Goal: Task Accomplishment & Management: Use online tool/utility

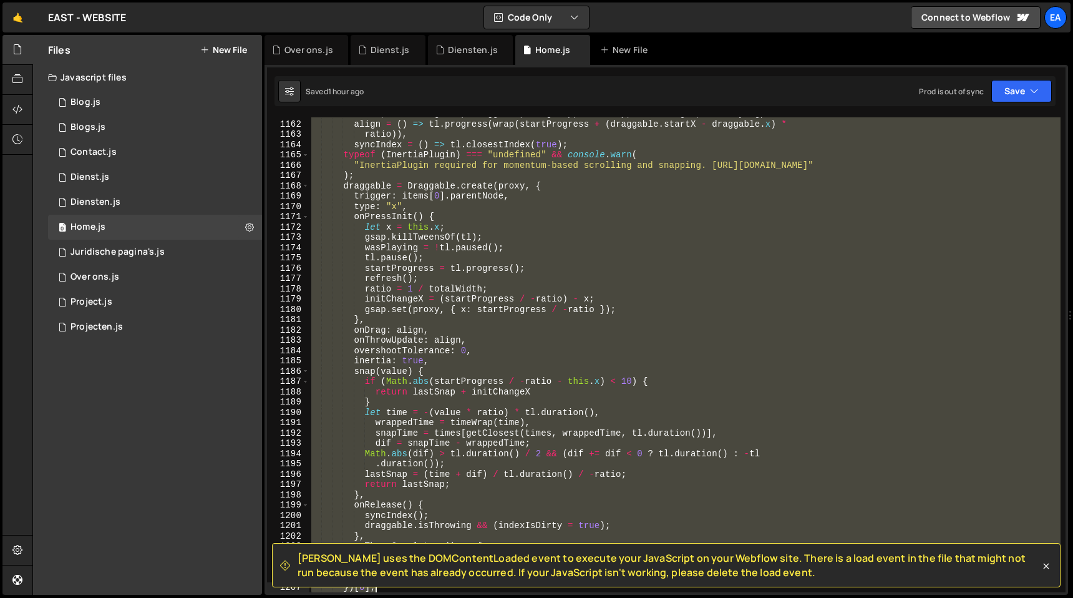
scroll to position [12076, 0]
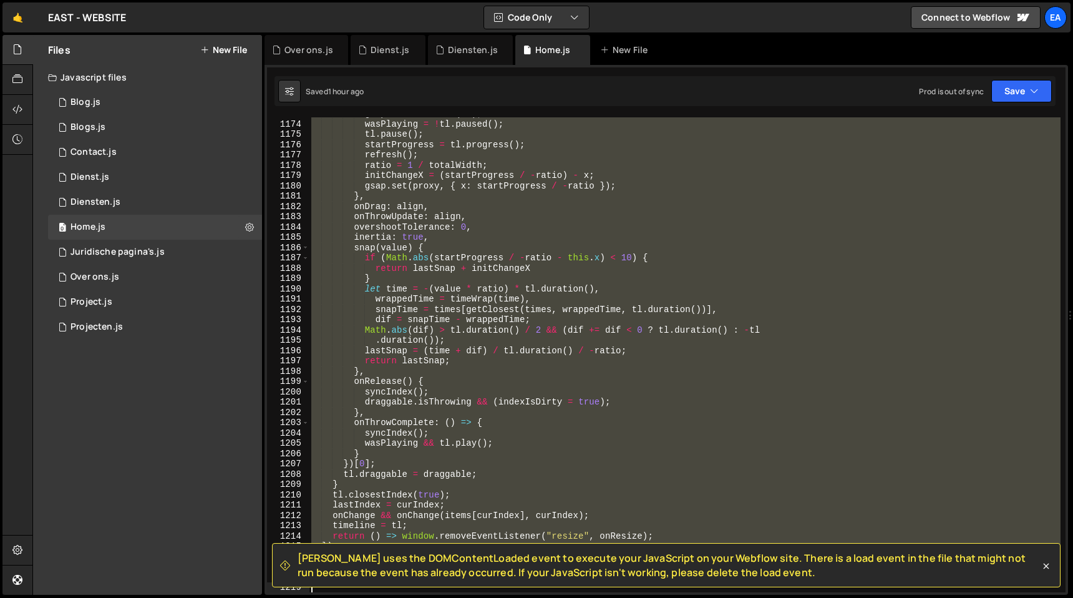
drag, startPoint x: 311, startPoint y: 281, endPoint x: 592, endPoint y: 597, distance: 423.0
click at [592, 597] on div "Hold on a sec... Are you certain you wish to leave this page? Any changes you'v…" at bounding box center [536, 299] width 1073 height 598
type textarea "}"
click at [1046, 564] on icon at bounding box center [1046, 566] width 12 height 12
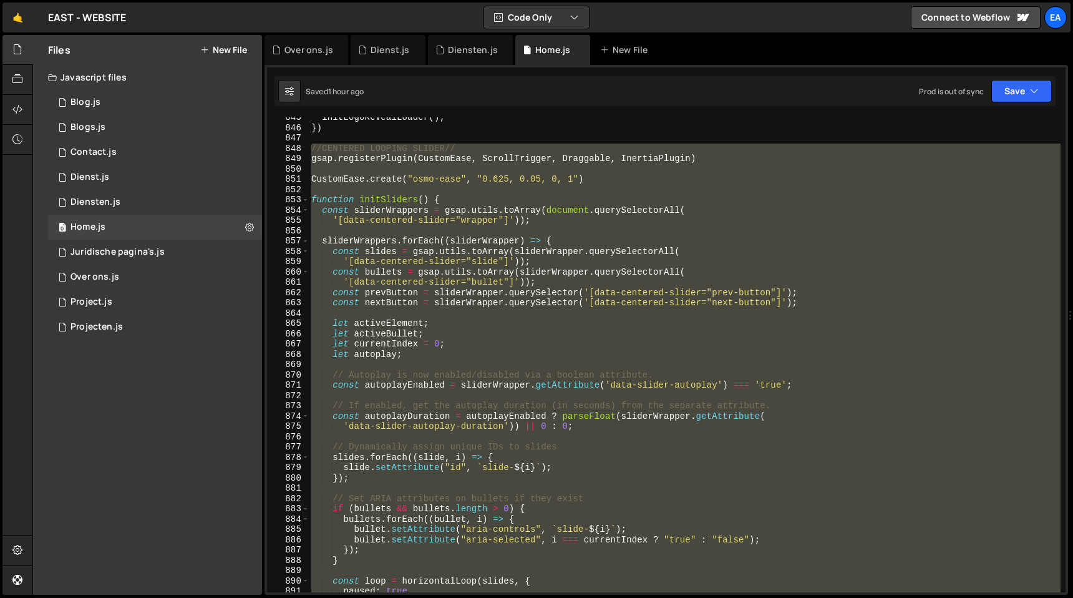
scroll to position [8644, 0]
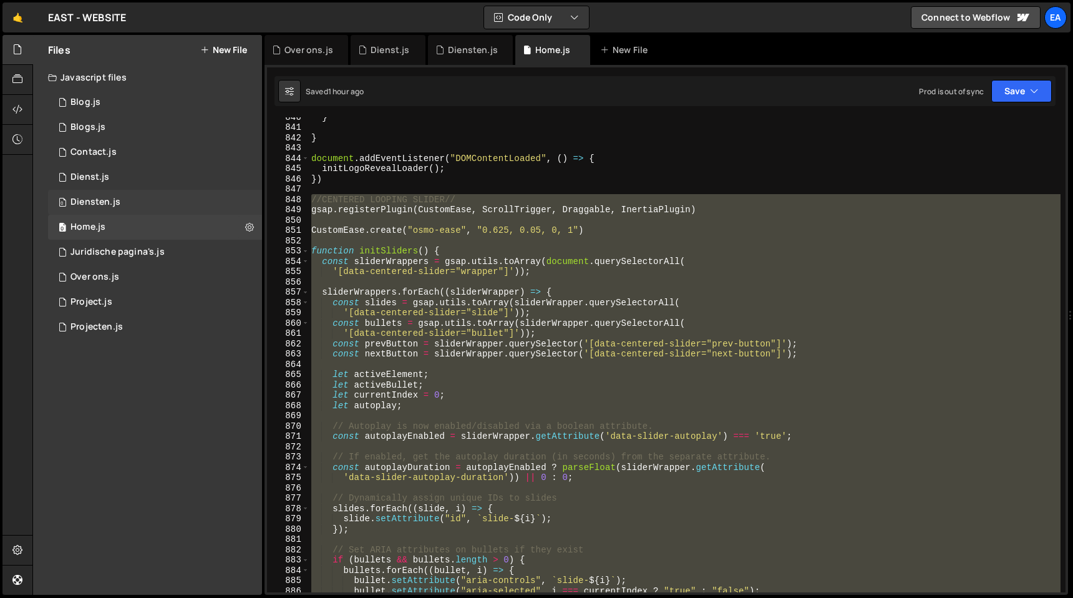
click at [129, 198] on div "0 Diensten.js 0" at bounding box center [155, 202] width 214 height 25
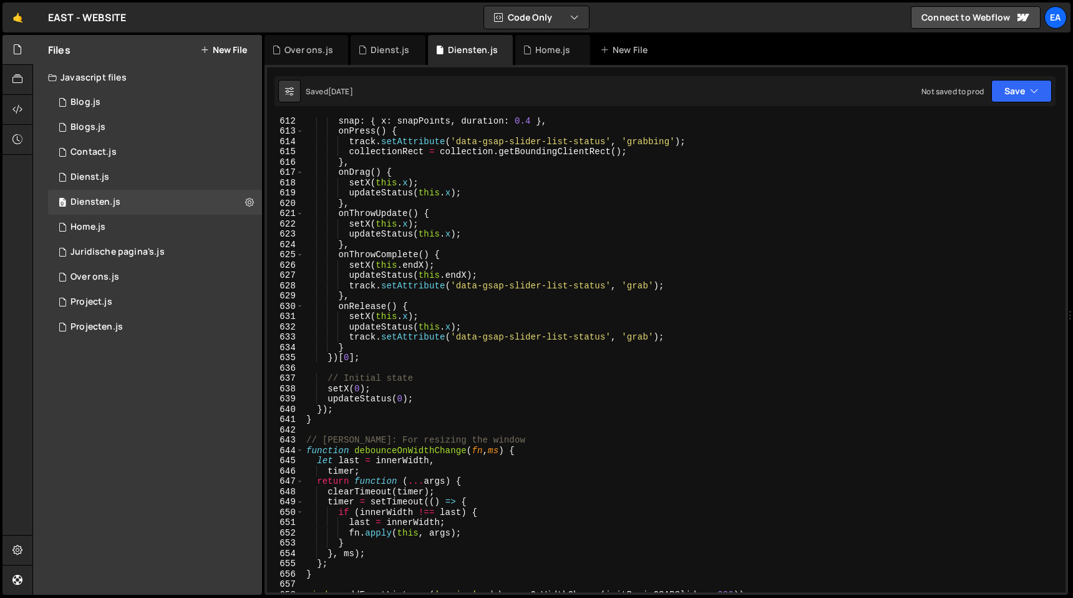
scroll to position [6594, 0]
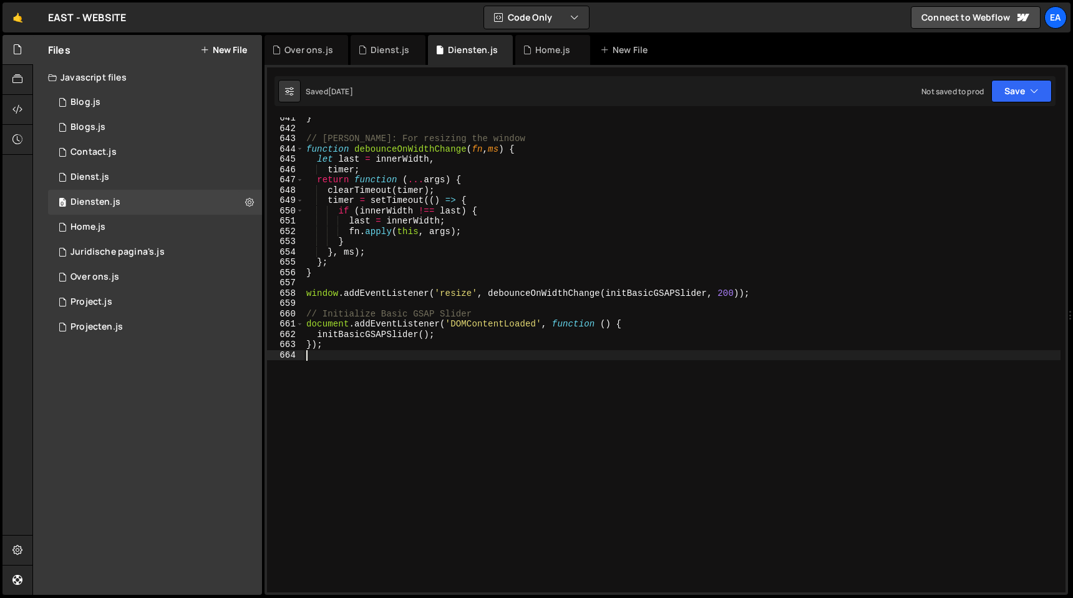
click at [421, 378] on div "} // Debouncer: For resizing the window function debounceOnWidthChange ( fn , m…" at bounding box center [682, 360] width 757 height 495
paste textarea "<div class="elfsight-app-d59957a1-2681-4461-895c-22923cc65b92" data-elfsight-ap…"
type textarea "<div class="elfsight-app-d59957a1-2681-4461-895c-22923cc65b92" data-elfsight-ap…"
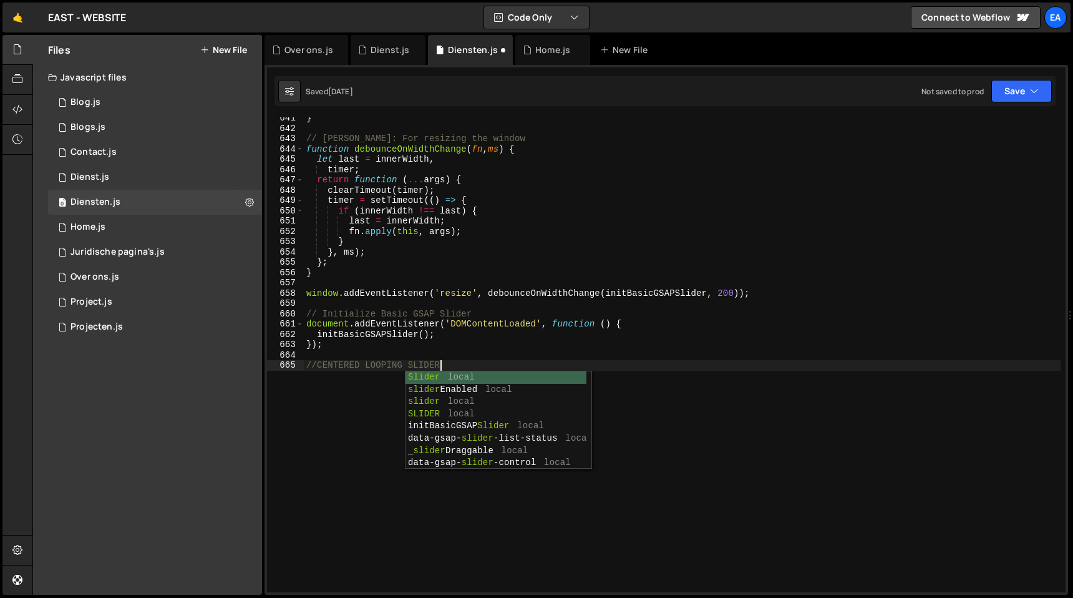
type textarea "//CENTERED LOOPING SLIDER//"
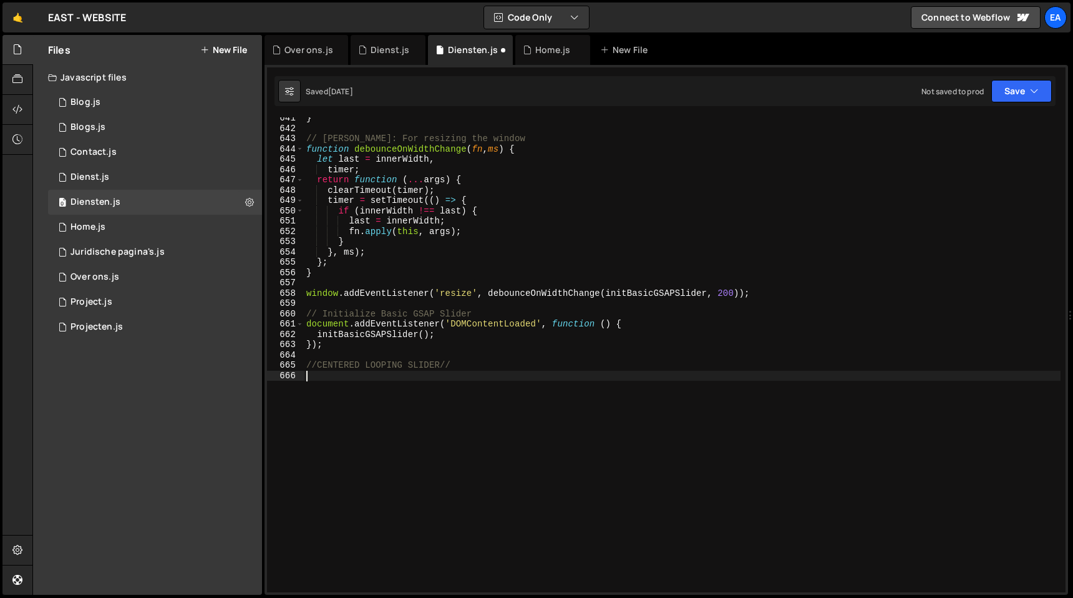
paste textarea "}"
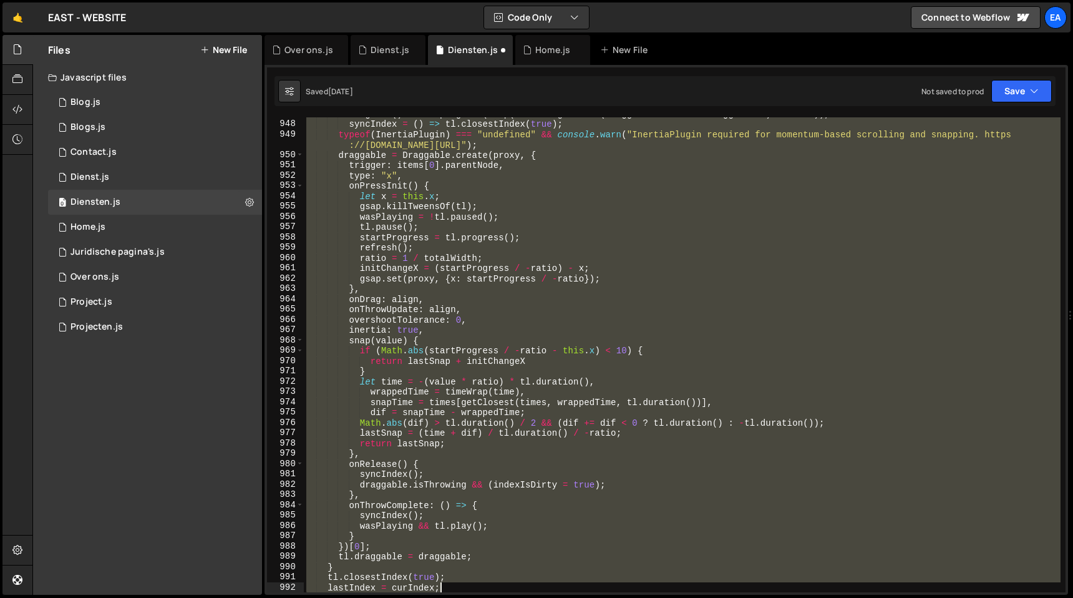
scroll to position [9852, 0]
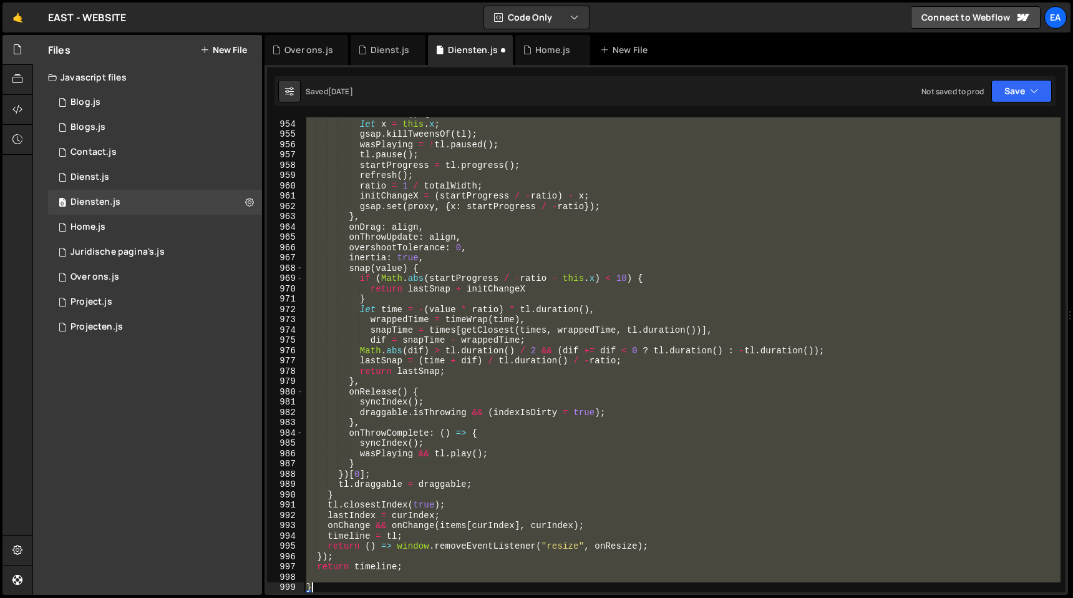
drag, startPoint x: 306, startPoint y: 492, endPoint x: 586, endPoint y: 583, distance: 293.8
click at [586, 583] on div "onPressInit ( ) { let x = this . x ; gsap . killTweensOf ( tl ) ; wasPlaying = …" at bounding box center [682, 356] width 757 height 495
click at [1033, 95] on icon "button" at bounding box center [1034, 91] width 9 height 12
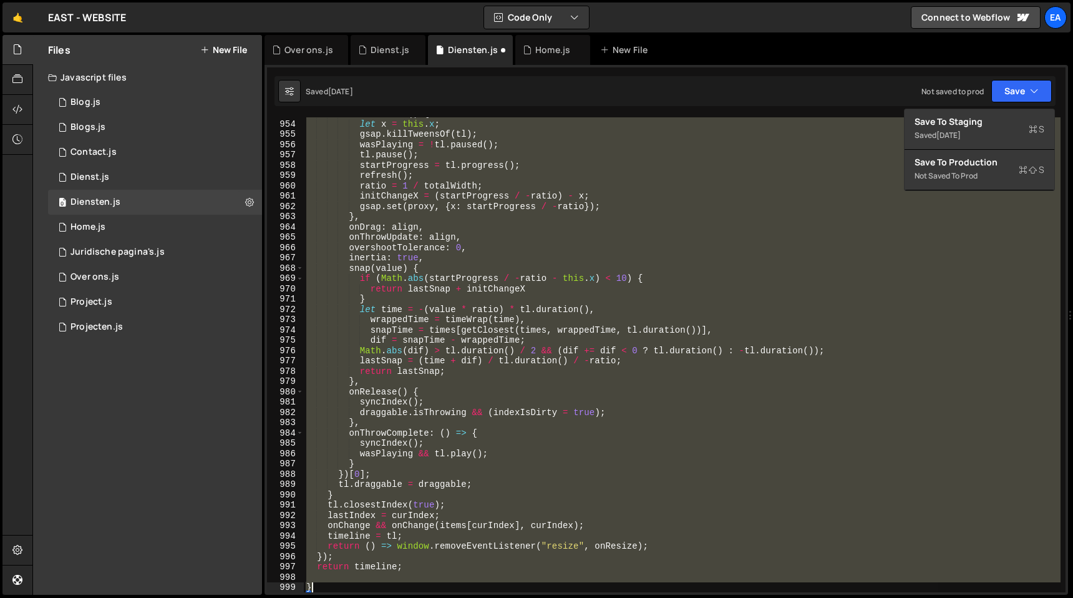
click at [812, 136] on div "onPressInit ( ) { let x = this . x ; gsap . killTweensOf ( tl ) ; wasPlaying = …" at bounding box center [682, 354] width 757 height 475
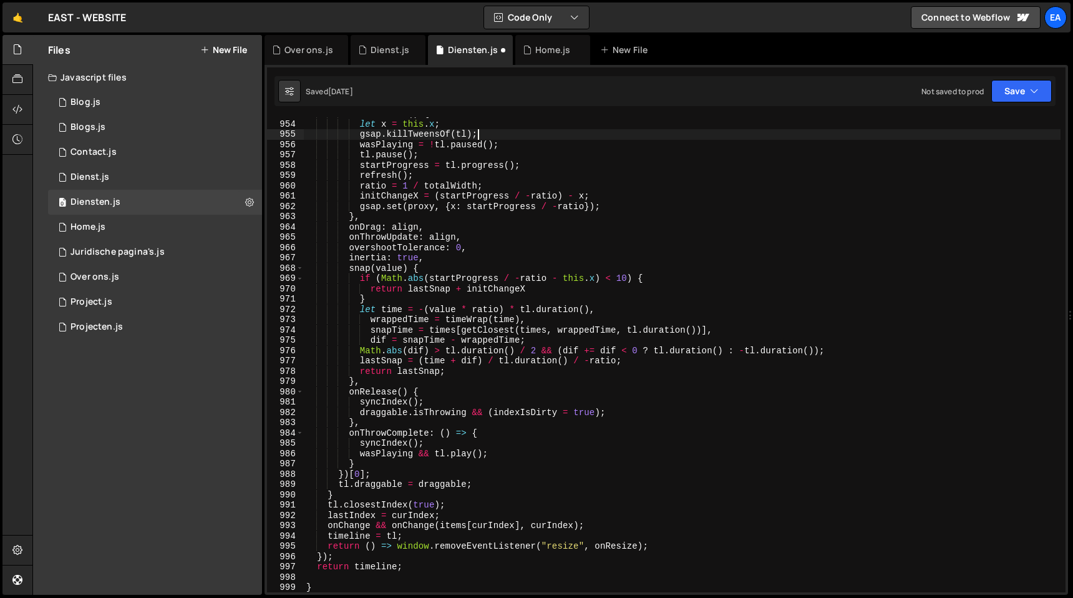
scroll to position [9811, 0]
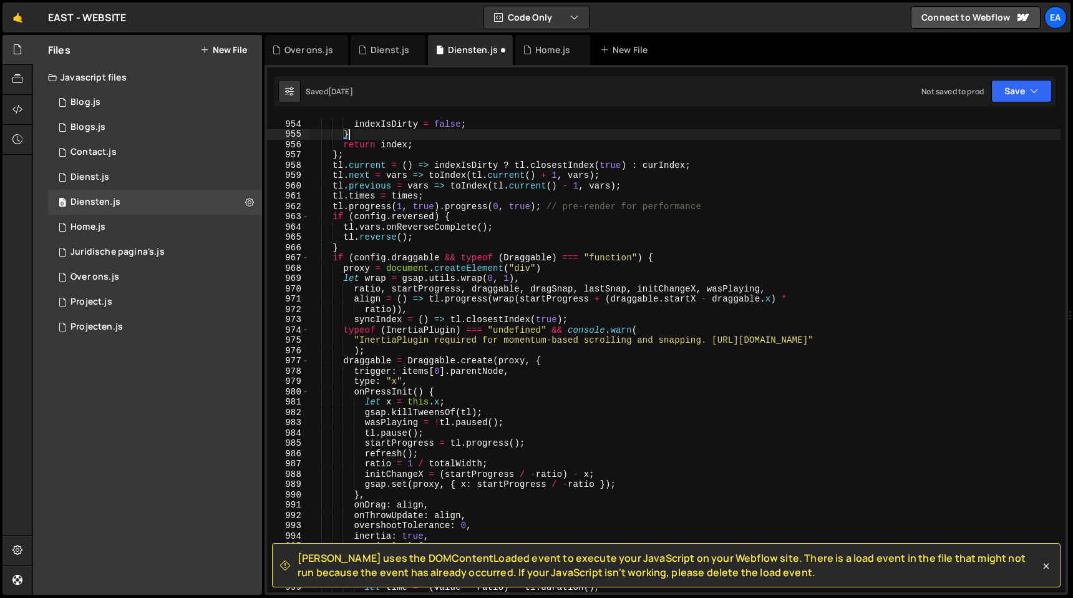
type textarea "return vars.duration === 0 ? tl.time(timeWrap(time)) : tl.tweenTo(time, vars);"
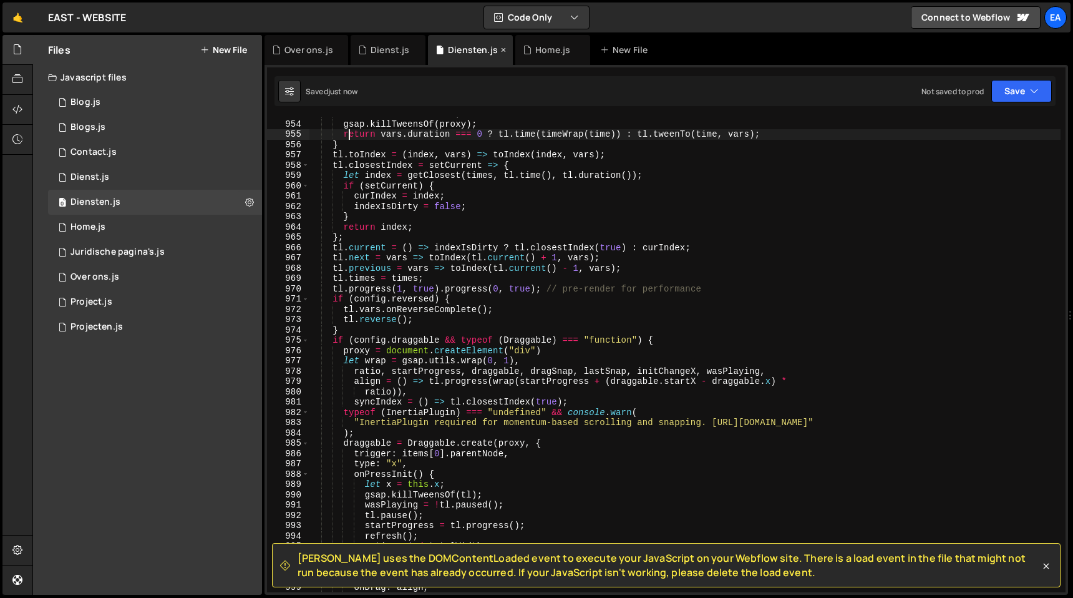
click at [500, 49] on icon at bounding box center [503, 50] width 9 height 12
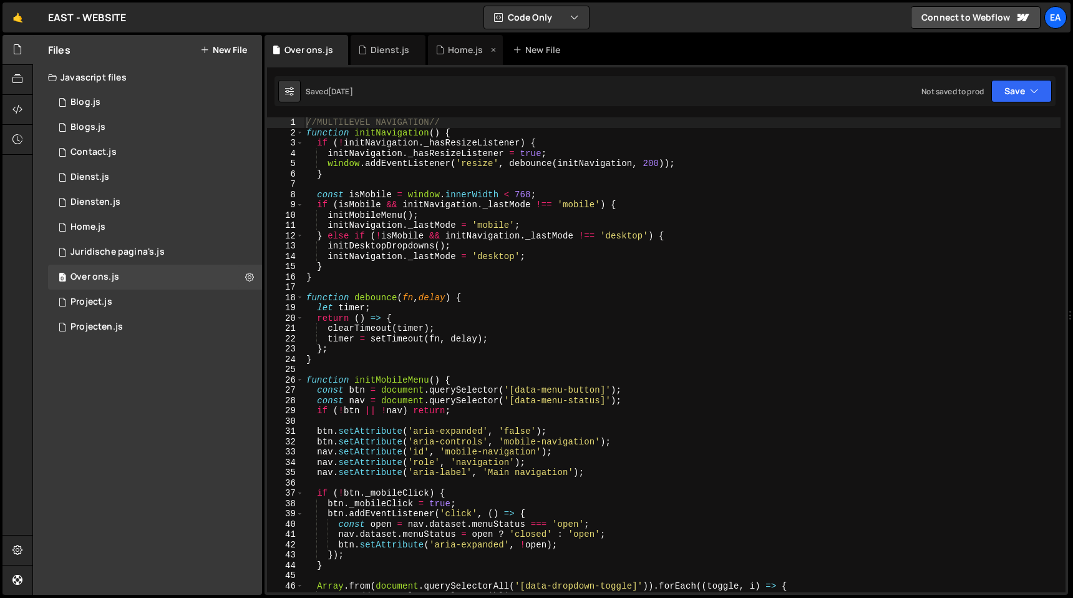
click at [493, 49] on icon at bounding box center [493, 50] width 9 height 12
click at [413, 51] on icon at bounding box center [416, 50] width 9 height 12
click at [336, 48] on icon at bounding box center [338, 50] width 9 height 12
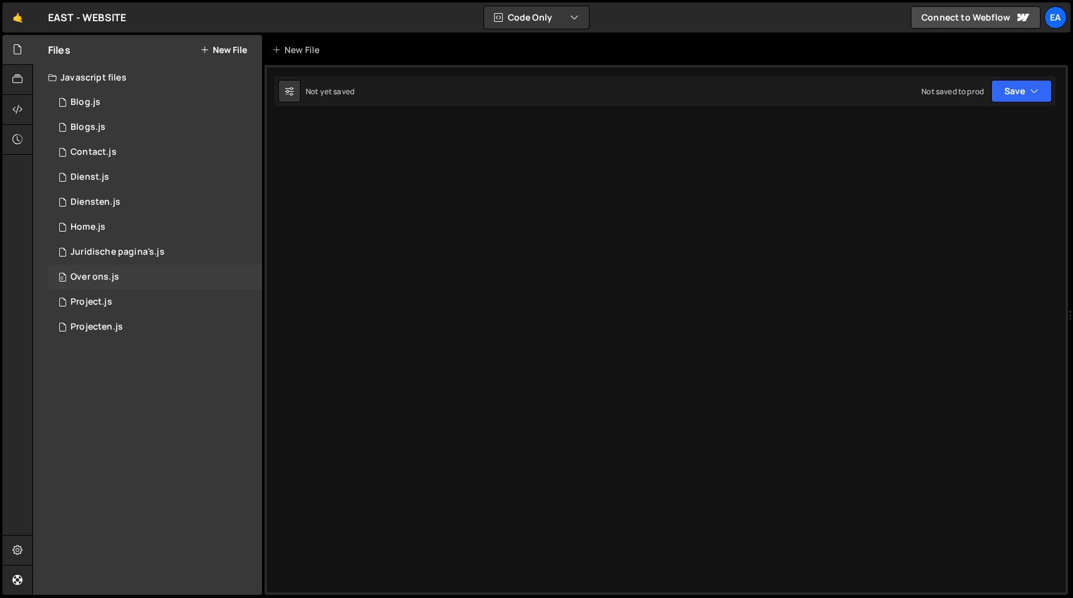
click at [113, 275] on div "Over ons.js" at bounding box center [95, 276] width 49 height 11
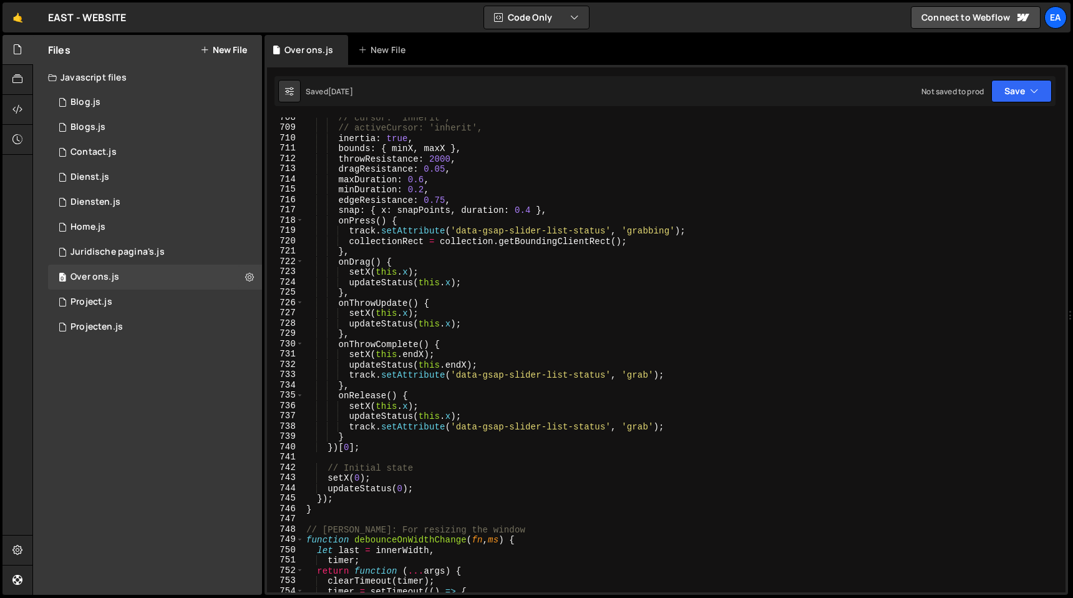
scroll to position [7676, 0]
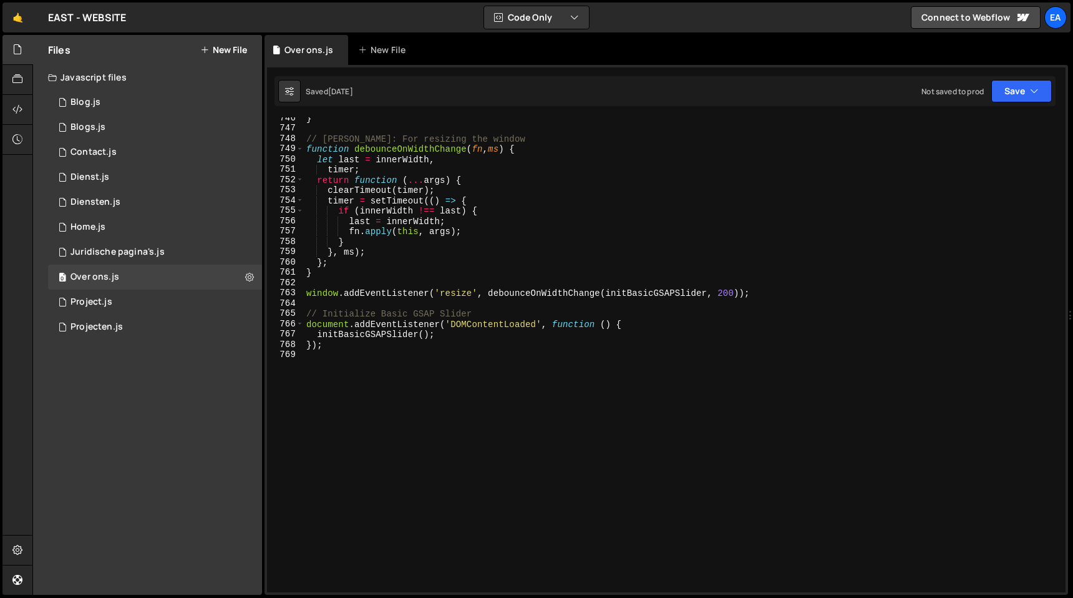
click at [422, 378] on div "} // Debouncer: For resizing the window function debounceOnWidthChange ( fn , m…" at bounding box center [682, 360] width 757 height 495
paste textarea "}"
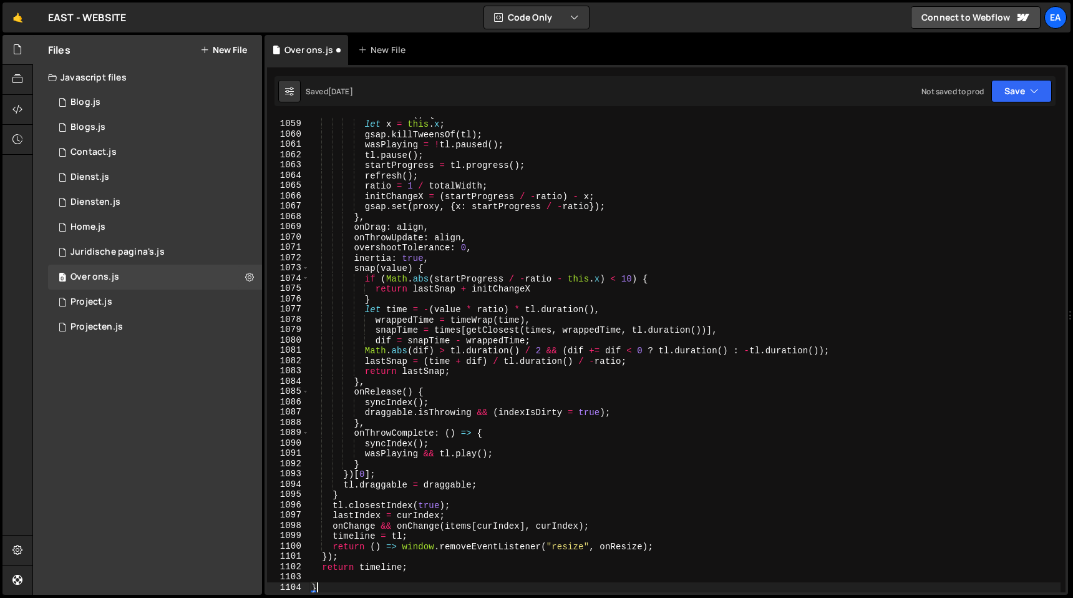
scroll to position [10893, 0]
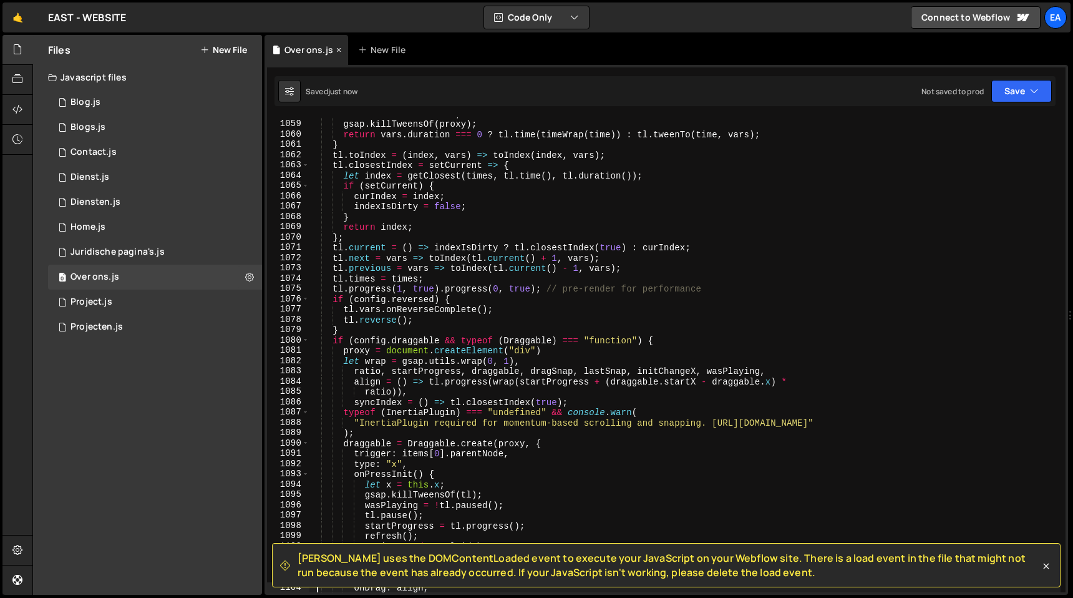
type textarea "onDrag: align,"
click at [336, 49] on icon at bounding box center [338, 50] width 9 height 12
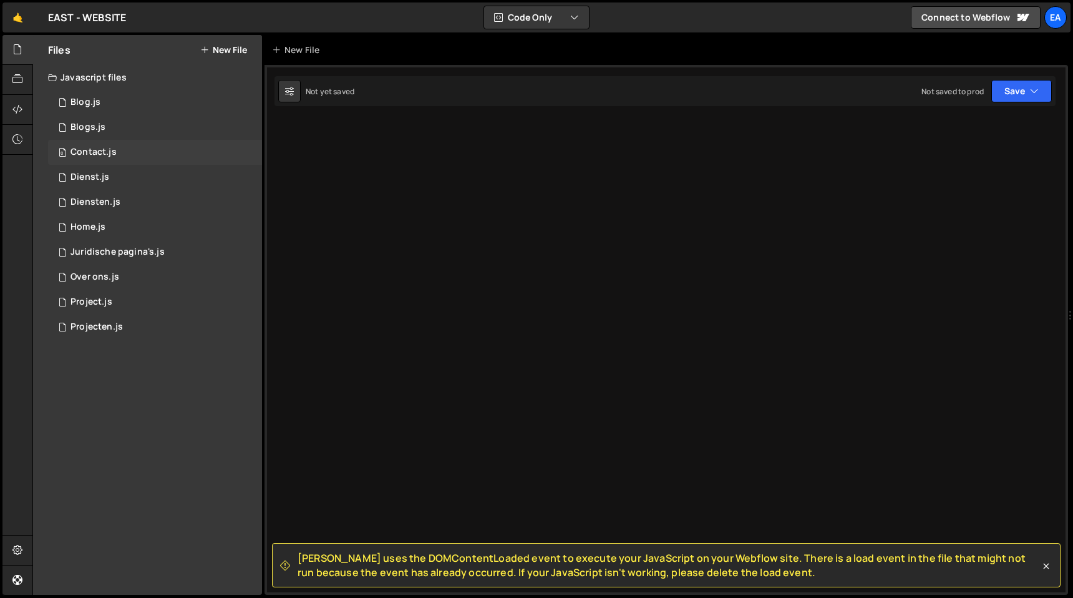
click at [112, 145] on div "0 Contact.js 0" at bounding box center [155, 152] width 214 height 25
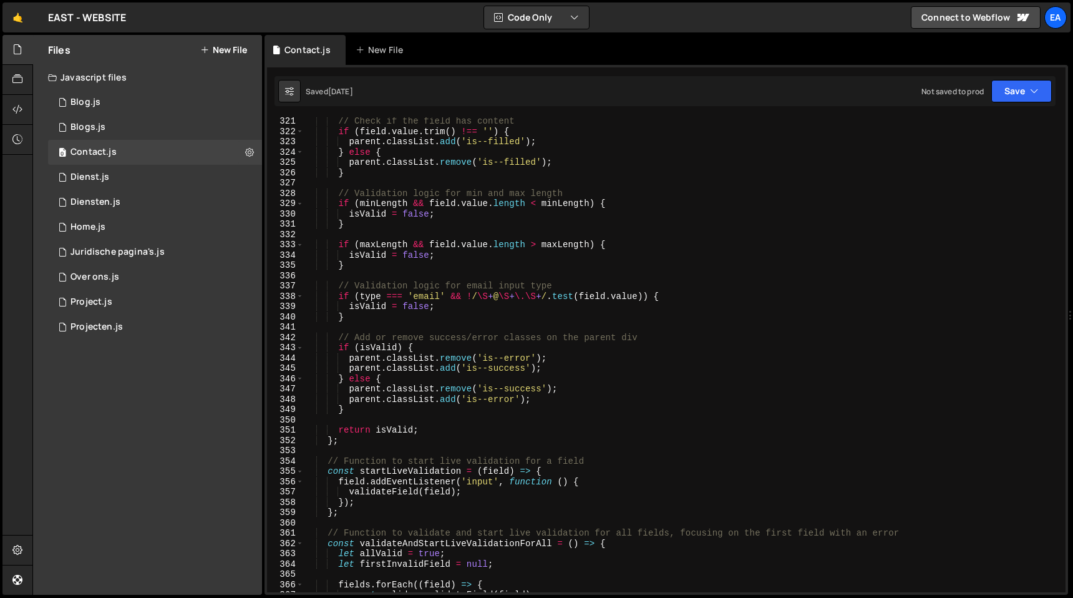
scroll to position [4175, 0]
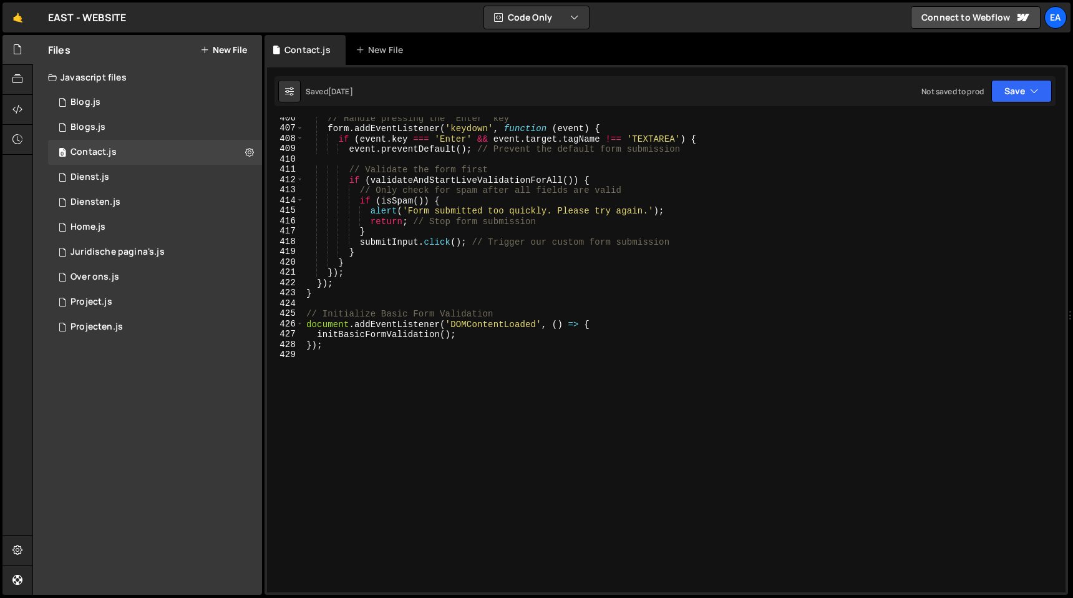
click at [422, 384] on div "// Handle pressing the "Enter" key form . addEventListener ( 'keydown' , functi…" at bounding box center [682, 360] width 757 height 495
paste textarea "}"
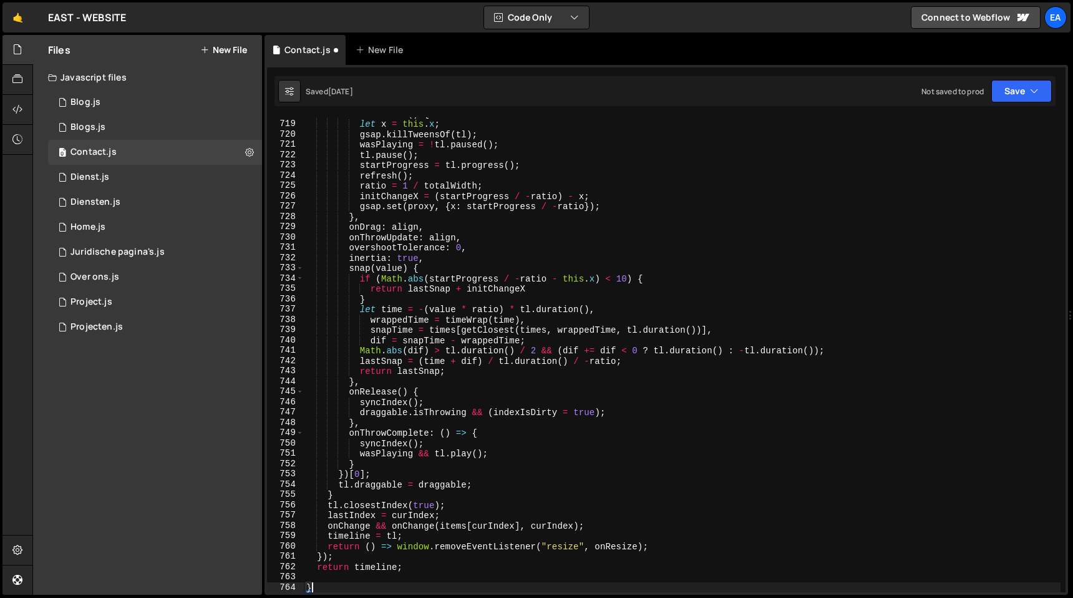
scroll to position [7392, 0]
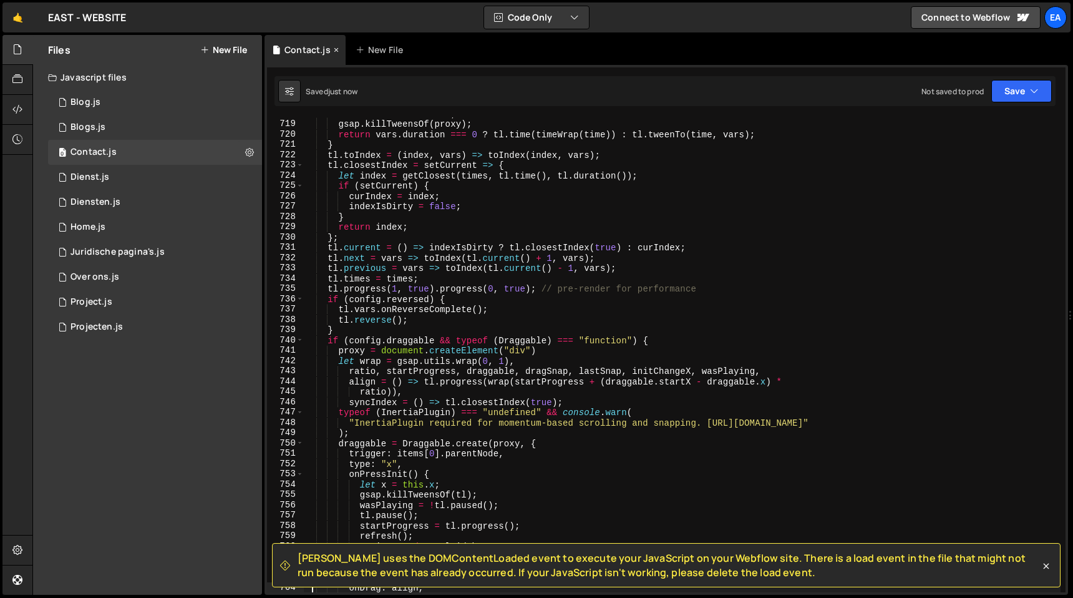
type textarea "onDrag: align,"
click at [334, 46] on icon at bounding box center [336, 50] width 9 height 12
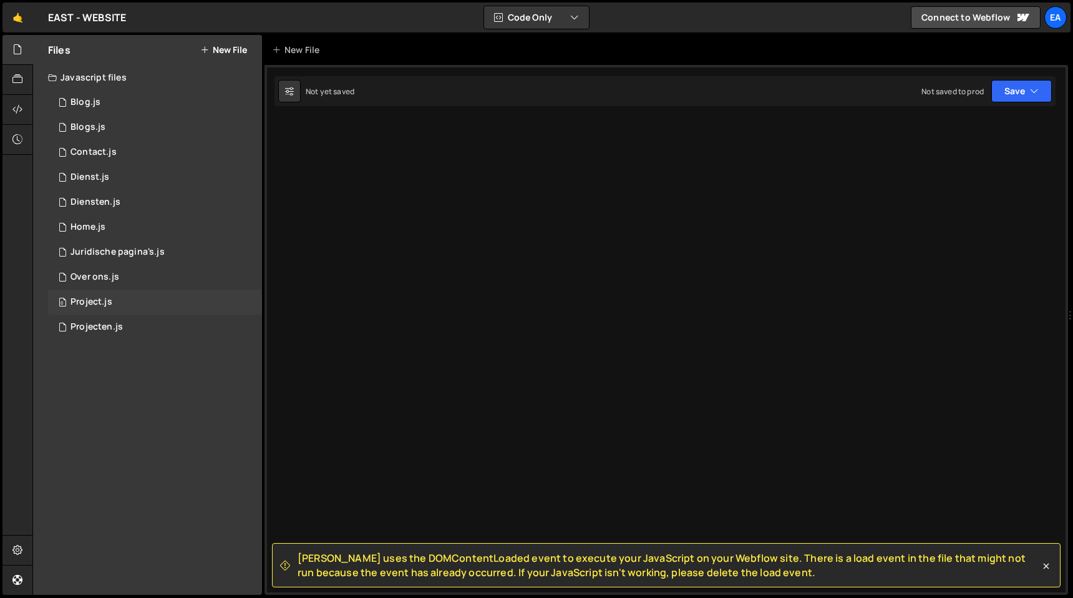
click at [109, 308] on div "0 Project.js 0" at bounding box center [155, 302] width 214 height 25
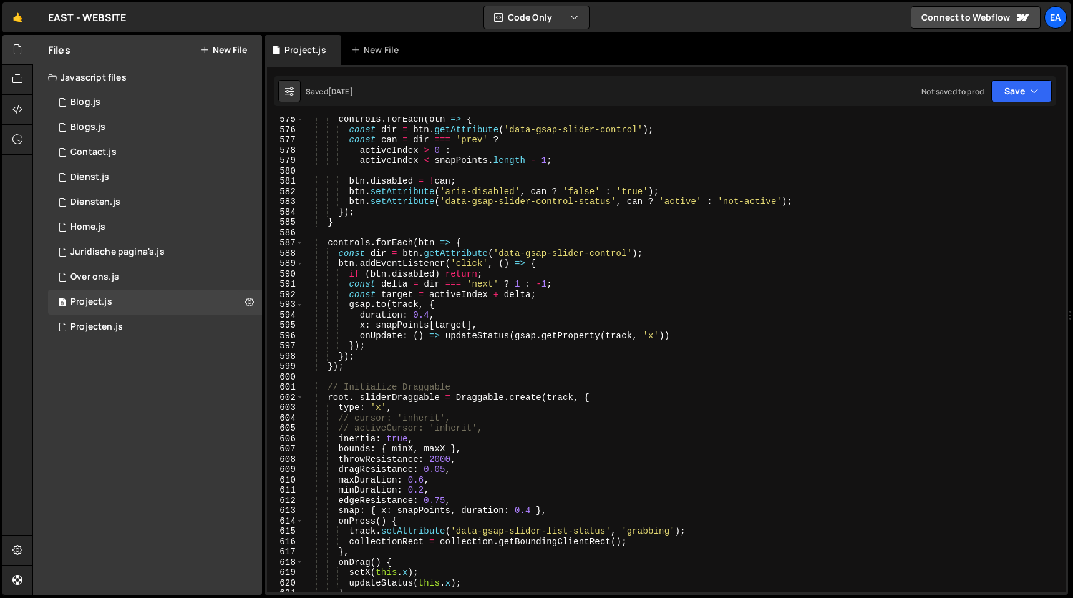
scroll to position [6605, 0]
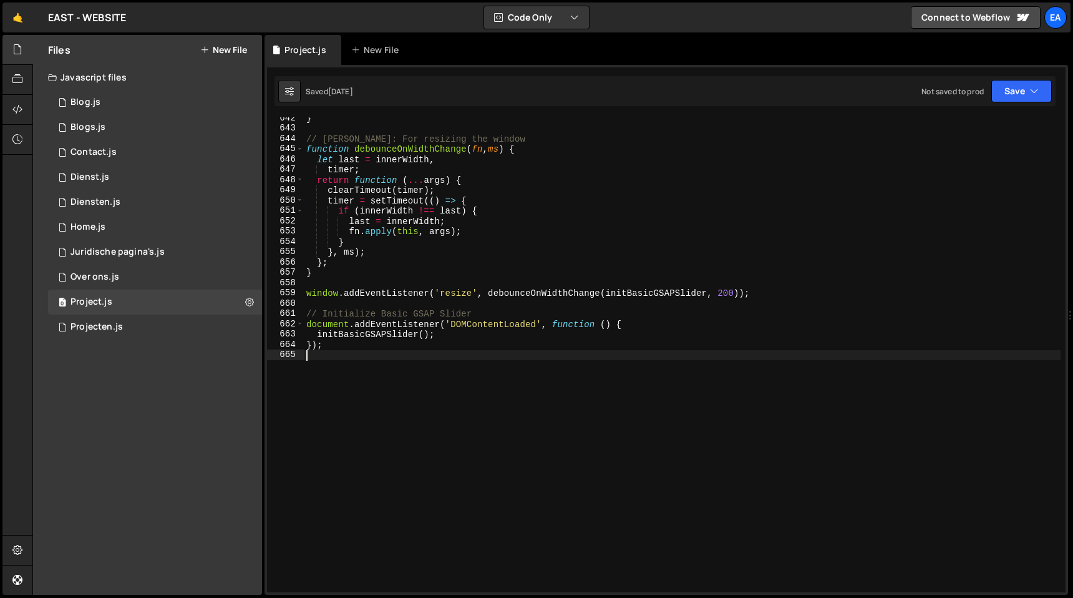
click at [479, 461] on div "} // Debouncer: For resizing the window function debounceOnWidthChange ( fn , m…" at bounding box center [682, 360] width 757 height 495
paste textarea "}"
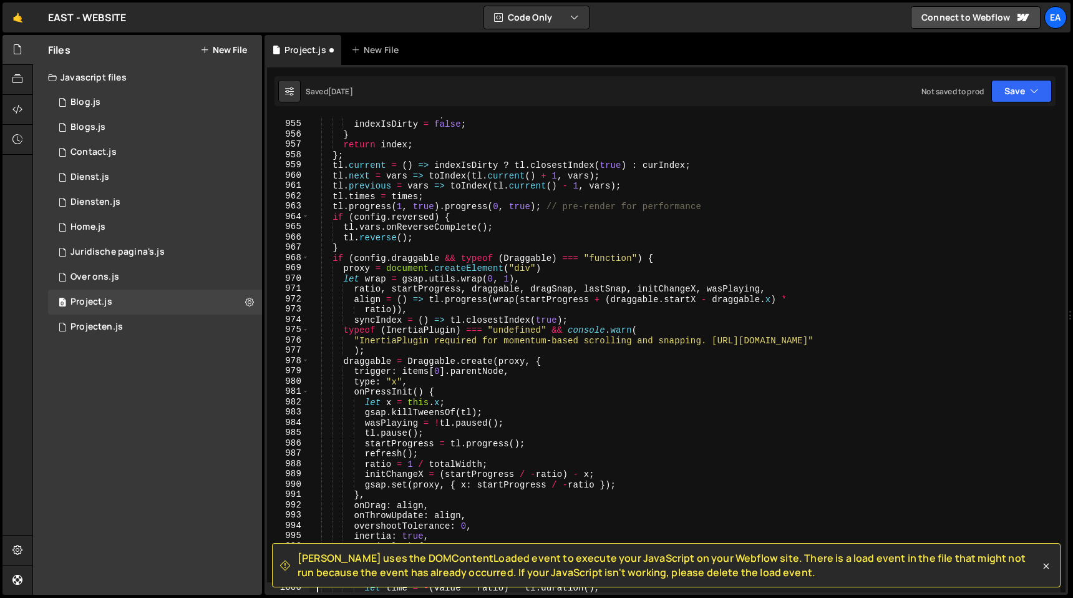
scroll to position [9822, 0]
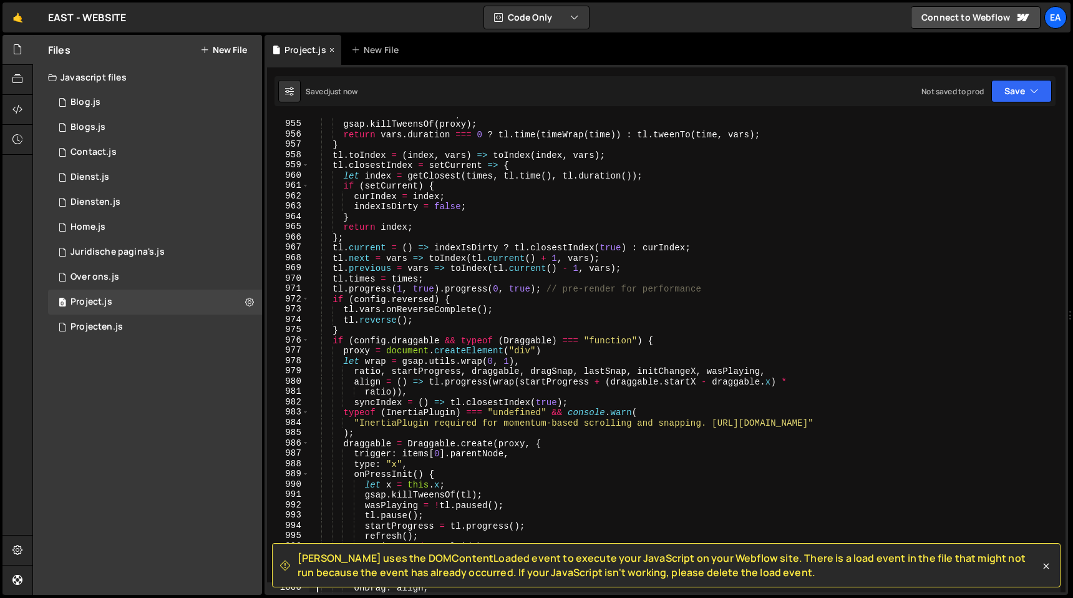
type textarea "onDrag: align,"
click at [331, 48] on icon at bounding box center [332, 50] width 9 height 12
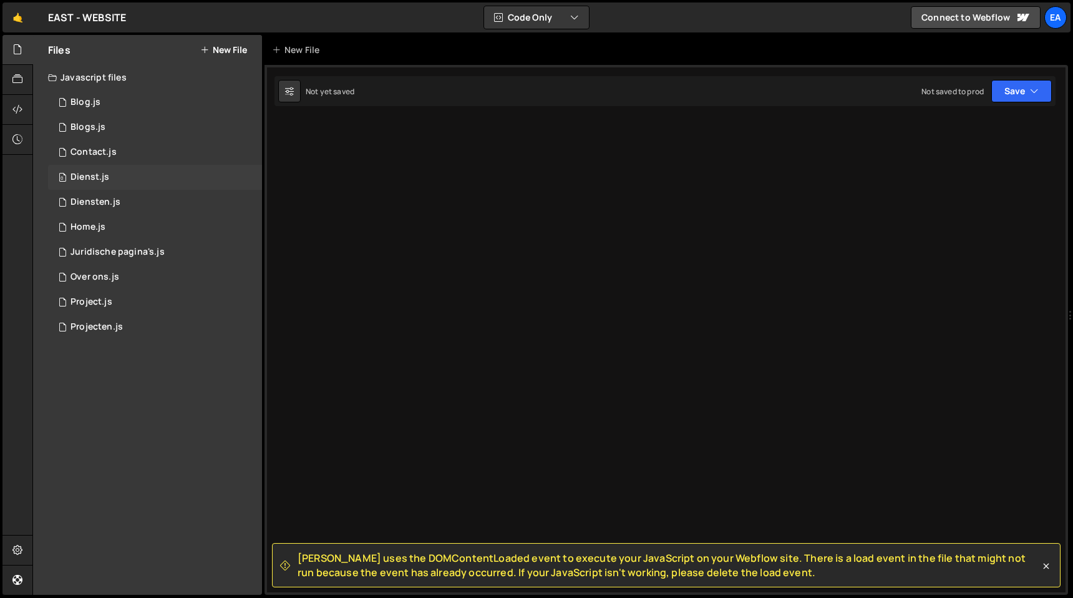
click at [129, 178] on div "0 Dienst.js 0" at bounding box center [155, 177] width 214 height 25
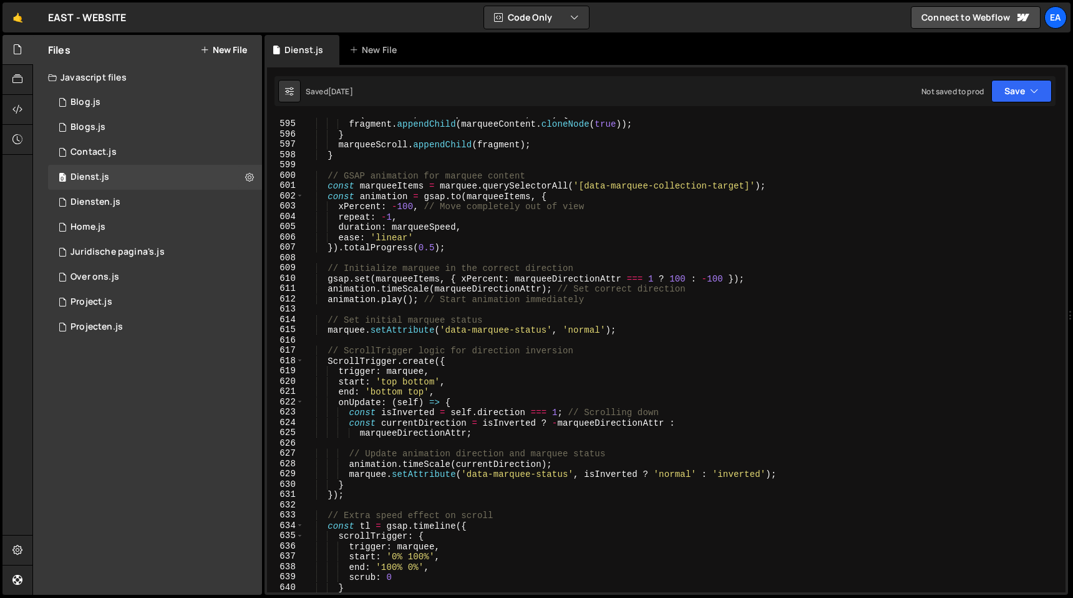
scroll to position [6491, 0]
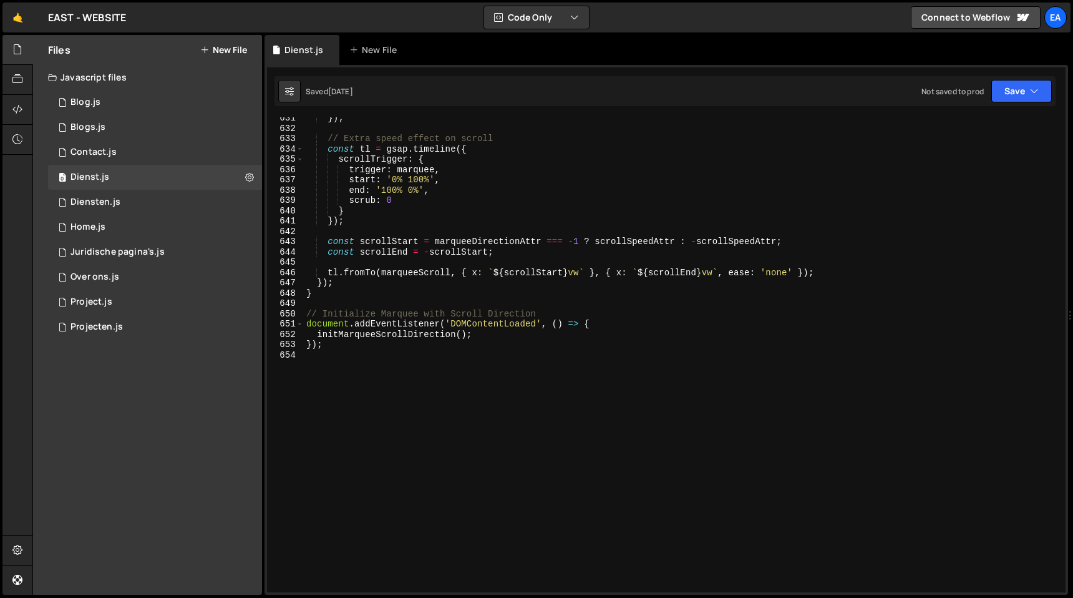
click at [364, 379] on div "}) ; // Extra speed effect on scroll const tl = gsap . timeline ({ scrollTrigge…" at bounding box center [682, 360] width 757 height 495
paste textarea "}"
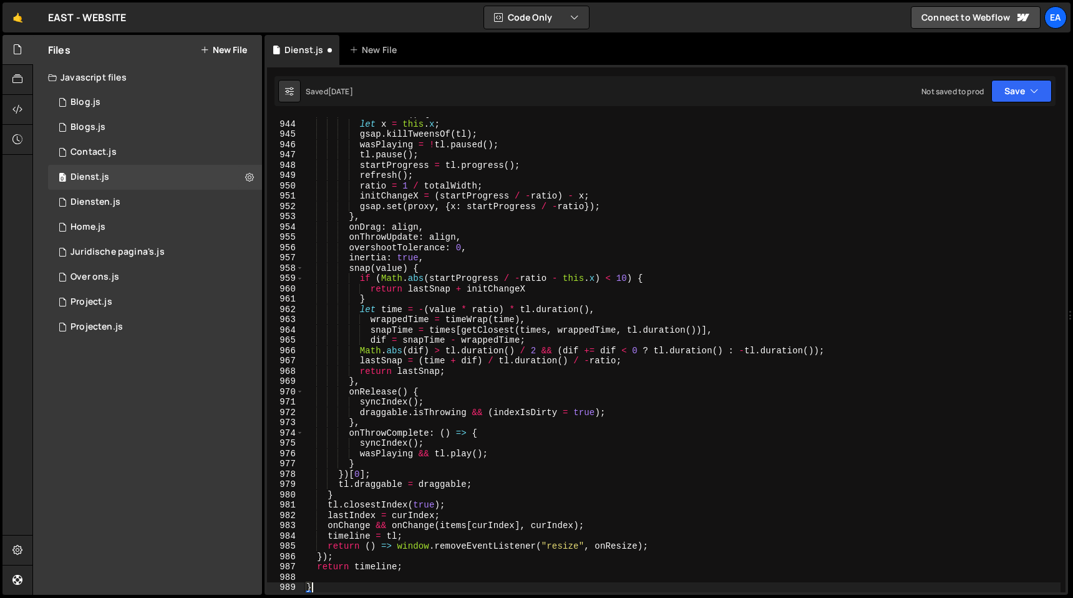
scroll to position [9708, 0]
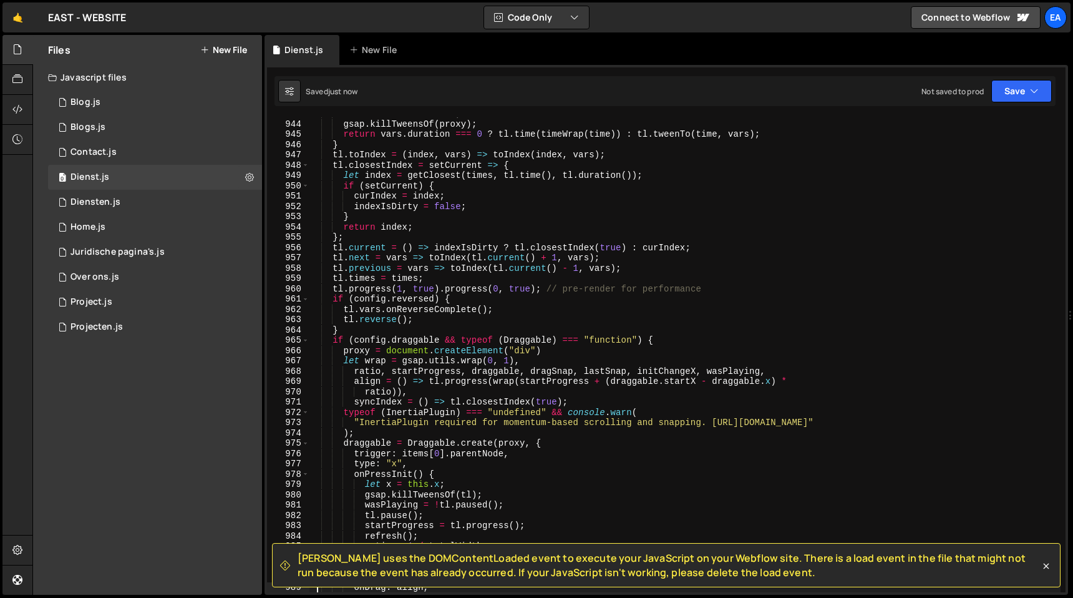
type textarea "onDrag: align,"
